Goal: Navigation & Orientation: Find specific page/section

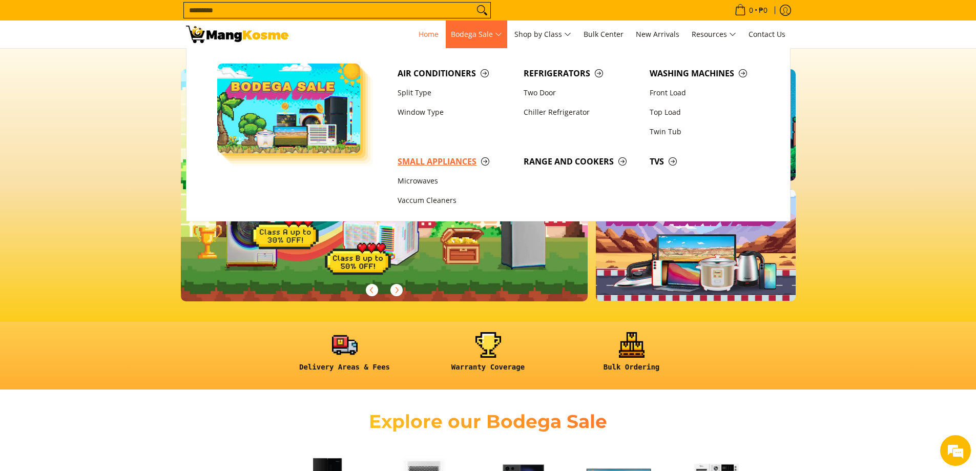
click at [445, 160] on span "Small Appliances" at bounding box center [456, 161] width 116 height 13
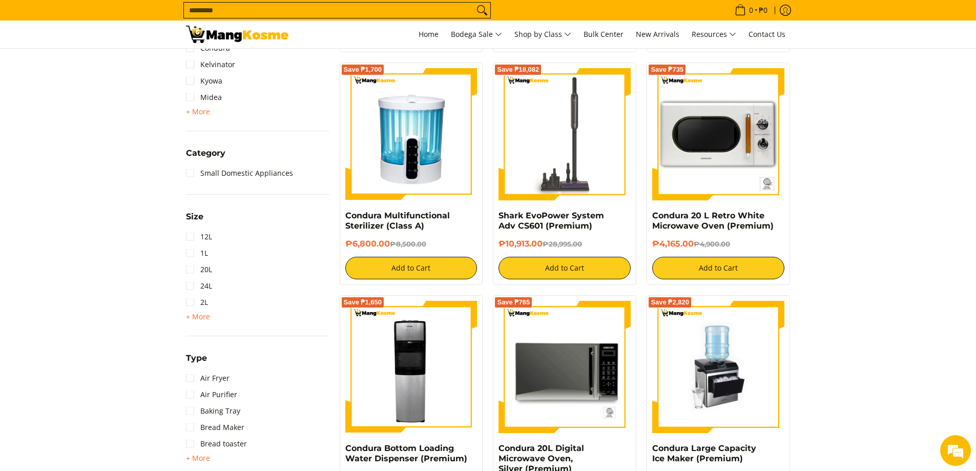
scroll to position [461, 0]
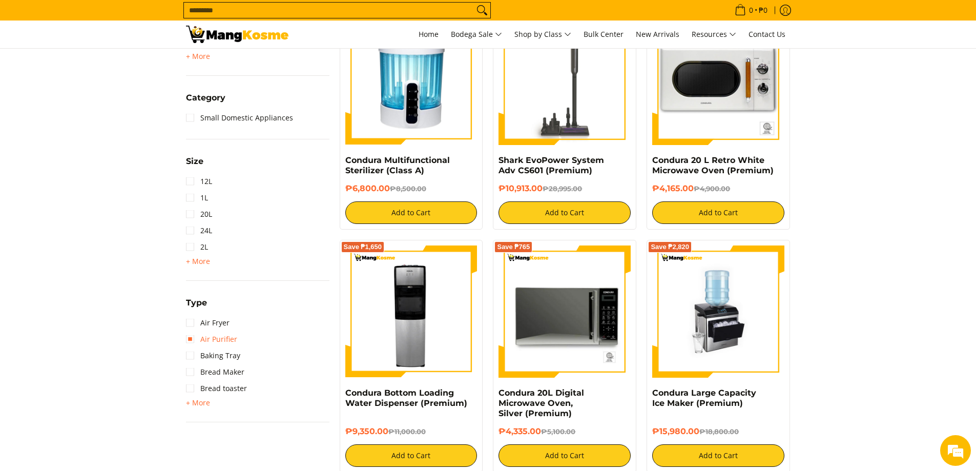
click at [193, 342] on link "Air Purifier" at bounding box center [211, 339] width 51 height 16
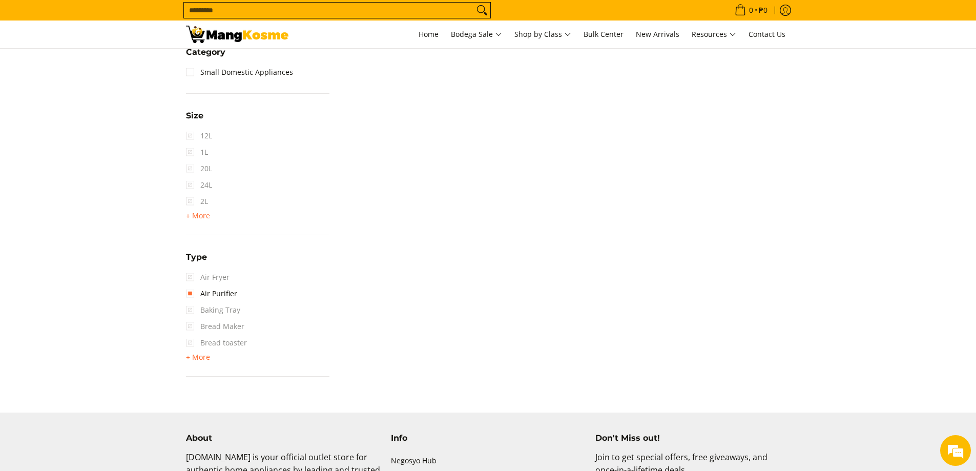
scroll to position [554, 0]
click at [190, 291] on link "Air Purifier" at bounding box center [211, 290] width 51 height 16
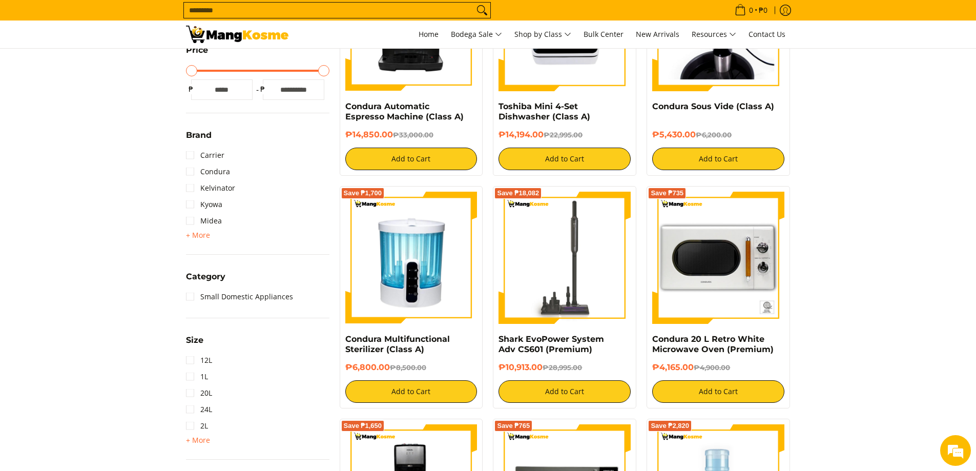
scroll to position [247, 0]
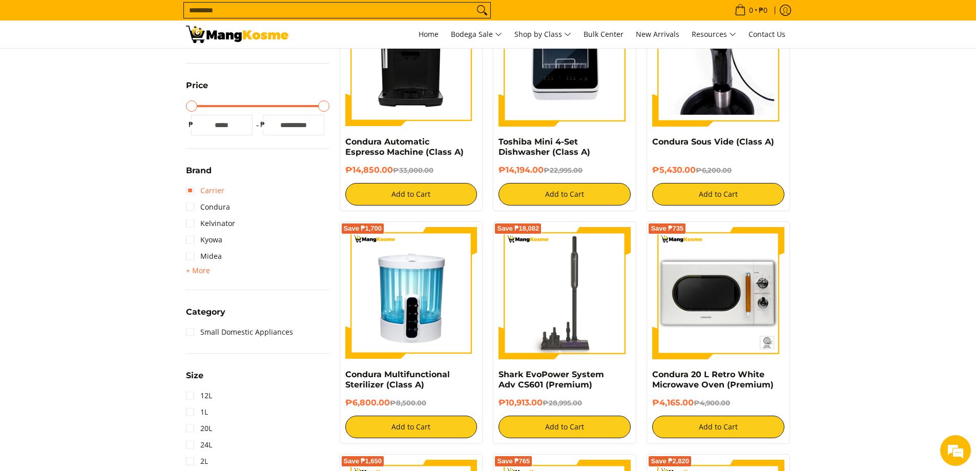
click at [193, 190] on link "Carrier" at bounding box center [205, 190] width 38 height 16
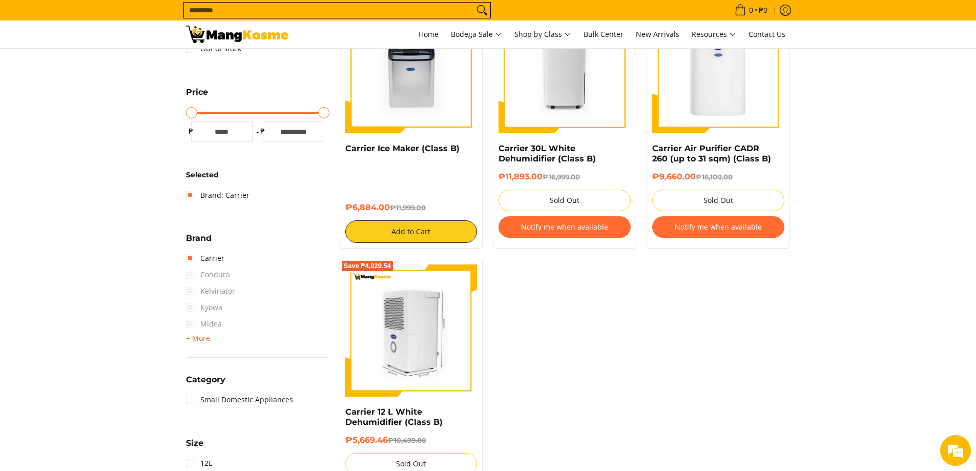
scroll to position [247, 0]
